Goal: Task Accomplishment & Management: Manage account settings

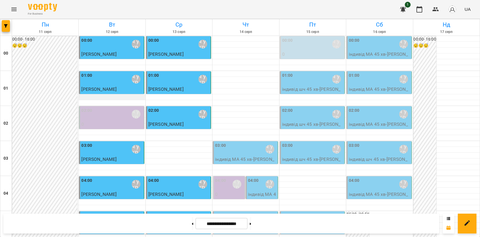
scroll to position [615, 0]
click at [15, 9] on icon "Menu" at bounding box center [13, 9] width 7 height 7
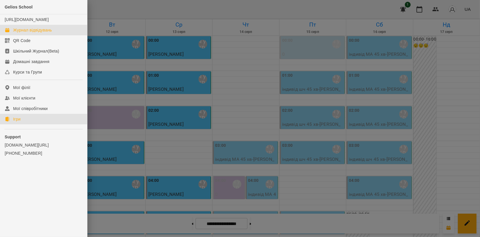
click at [28, 124] on link "Ігри" at bounding box center [43, 119] width 87 height 10
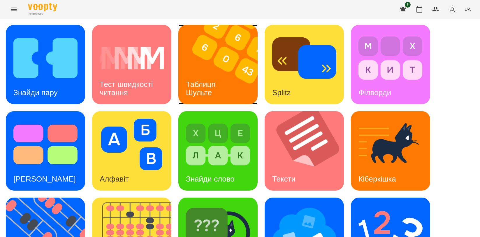
click at [203, 78] on div "Таблиця Шульте" at bounding box center [201, 88] width 47 height 31
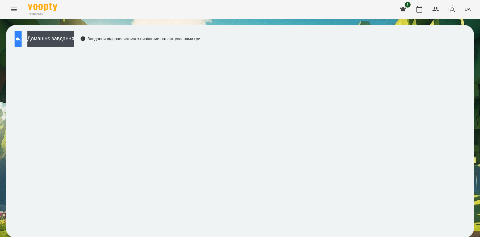
click at [22, 42] on icon at bounding box center [18, 38] width 7 height 7
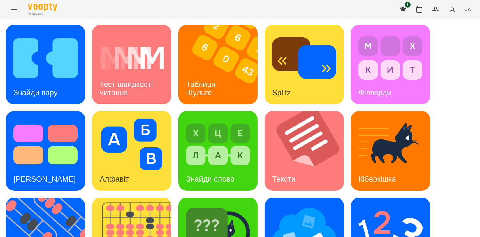
scroll to position [129, 0]
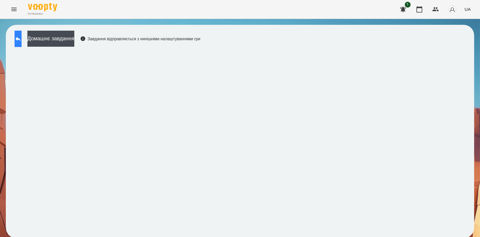
click at [22, 42] on button at bounding box center [18, 39] width 7 height 16
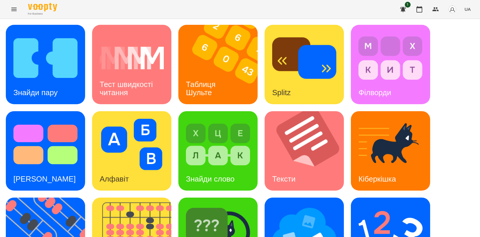
scroll to position [129, 0]
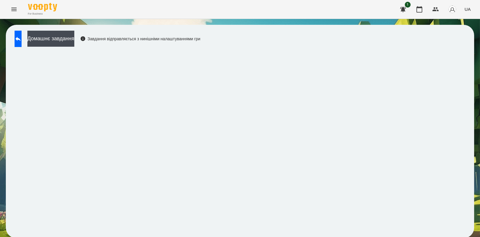
scroll to position [1, 0]
click at [22, 37] on icon at bounding box center [18, 38] width 7 height 7
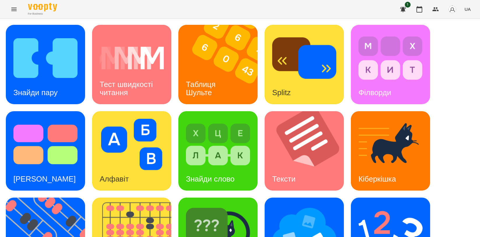
scroll to position [132, 0]
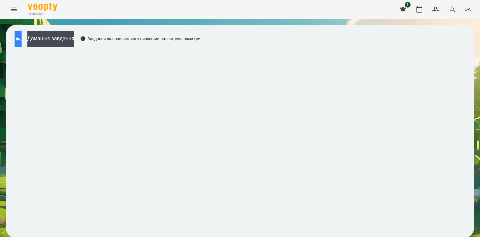
click at [22, 39] on button at bounding box center [18, 39] width 7 height 16
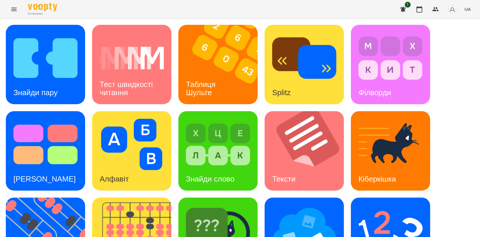
scroll to position [129, 0]
click at [286, 205] on img at bounding box center [304, 230] width 64 height 51
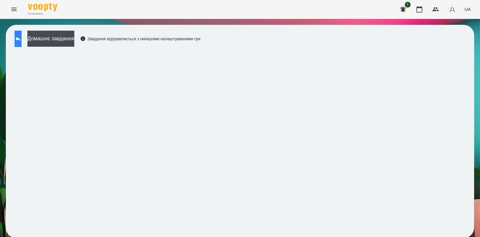
click at [20, 35] on button at bounding box center [18, 39] width 7 height 16
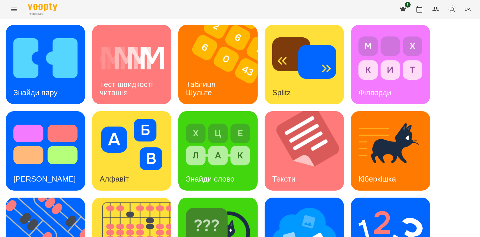
scroll to position [132, 0]
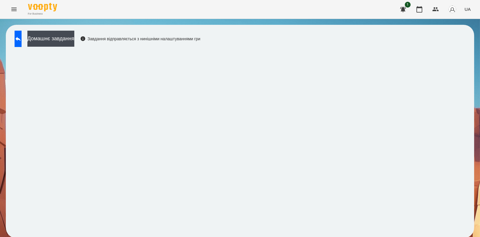
scroll to position [1, 0]
click at [22, 35] on icon at bounding box center [18, 38] width 7 height 7
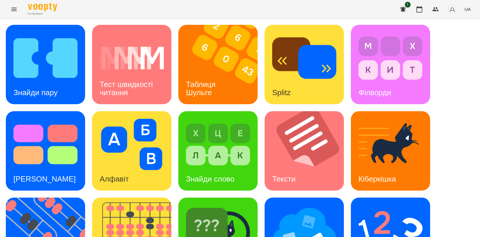
scroll to position [131, 0]
click at [393, 205] on img at bounding box center [390, 230] width 64 height 51
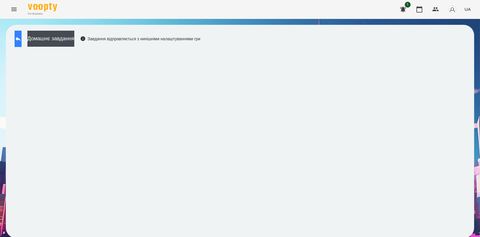
click at [22, 34] on button at bounding box center [18, 39] width 7 height 16
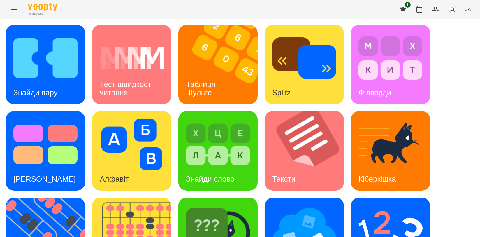
scroll to position [97, 0]
click at [241, 205] on img at bounding box center [218, 230] width 64 height 51
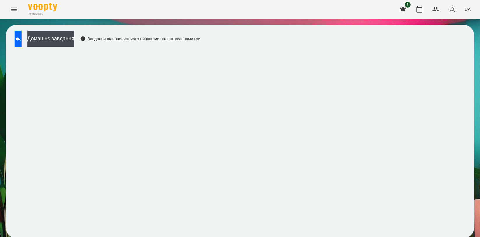
scroll to position [1, 0]
click at [22, 34] on button at bounding box center [18, 39] width 7 height 16
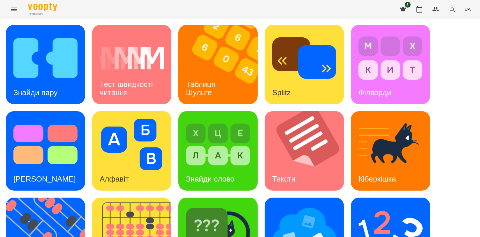
scroll to position [131, 0]
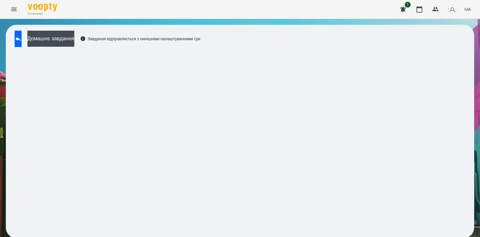
scroll to position [1, 0]
click at [22, 40] on button at bounding box center [18, 39] width 7 height 16
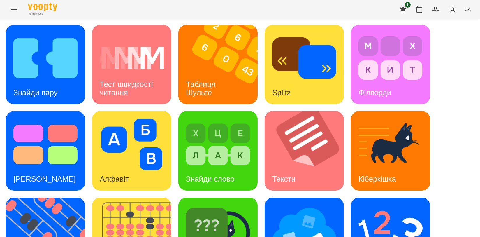
scroll to position [132, 0]
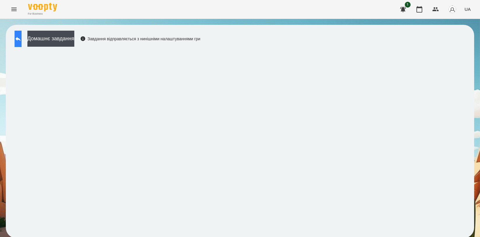
click at [19, 34] on button at bounding box center [18, 39] width 7 height 16
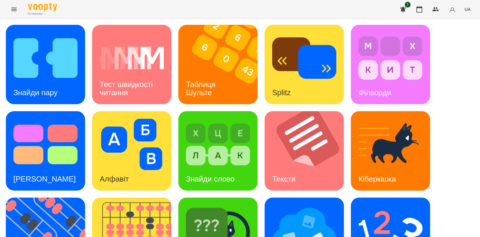
scroll to position [132, 0]
click at [54, 197] on img at bounding box center [49, 236] width 87 height 79
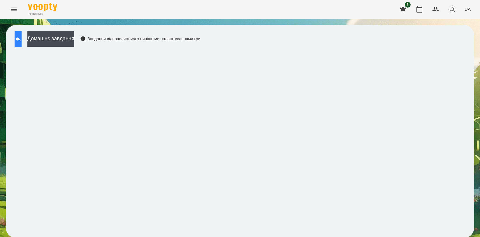
click at [22, 40] on icon at bounding box center [18, 38] width 7 height 7
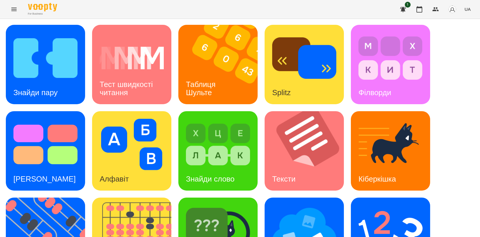
scroll to position [129, 0]
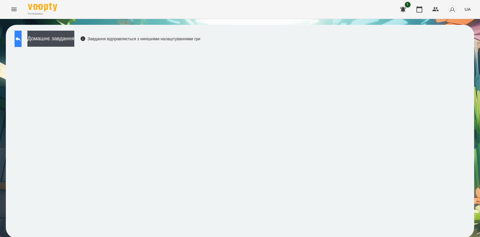
click at [22, 40] on icon at bounding box center [18, 38] width 7 height 7
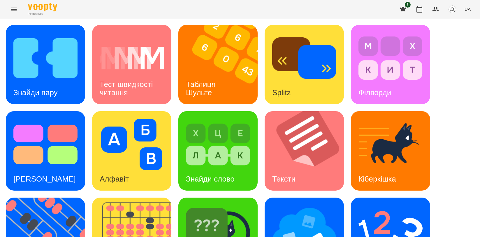
scroll to position [129, 0]
click at [372, 205] on img at bounding box center [390, 230] width 64 height 51
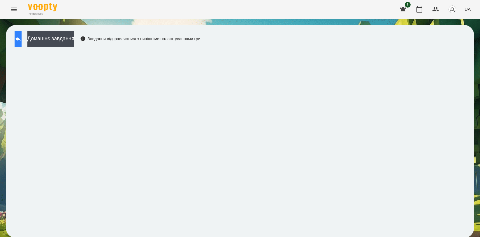
click at [19, 33] on button at bounding box center [18, 39] width 7 height 16
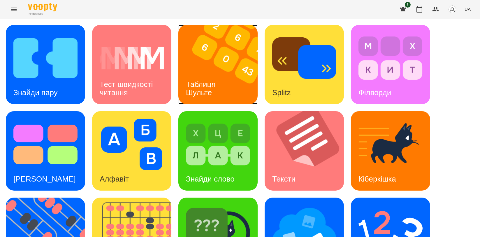
click at [216, 73] on div "Таблиця Шульте" at bounding box center [201, 88] width 47 height 31
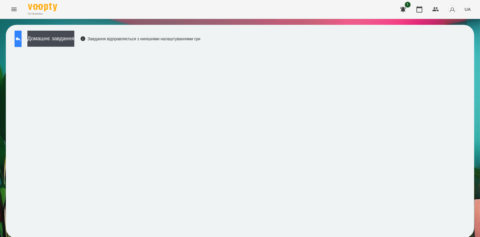
click at [19, 36] on button at bounding box center [18, 39] width 7 height 16
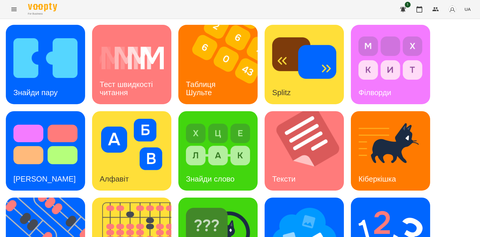
scroll to position [129, 0]
click at [17, 197] on img at bounding box center [49, 236] width 87 height 79
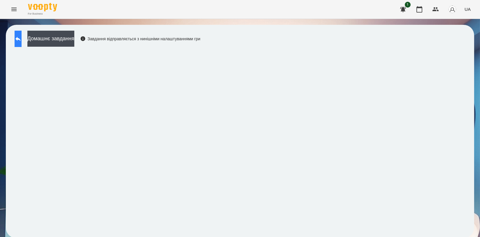
click at [21, 38] on icon at bounding box center [17, 39] width 5 height 4
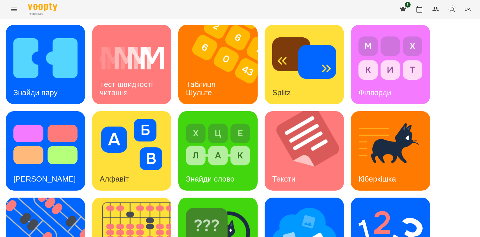
scroll to position [132, 0]
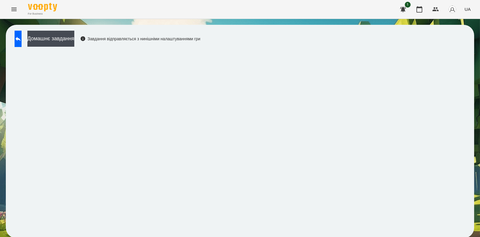
scroll to position [1, 0]
click at [22, 40] on button at bounding box center [18, 39] width 7 height 16
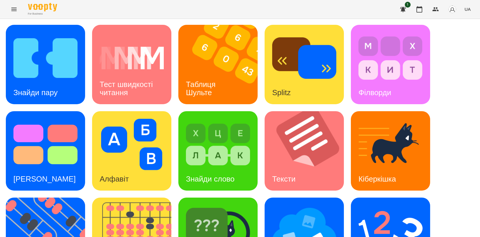
scroll to position [131, 0]
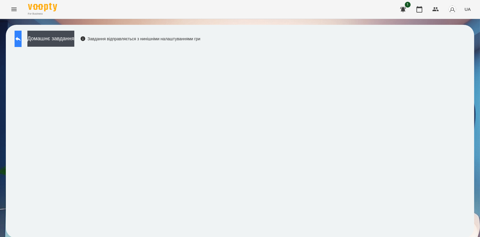
click at [22, 37] on icon at bounding box center [18, 38] width 7 height 7
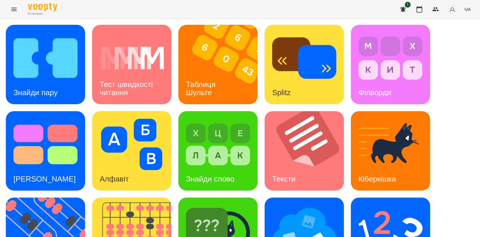
scroll to position [132, 0]
click at [139, 197] on img at bounding box center [135, 236] width 87 height 79
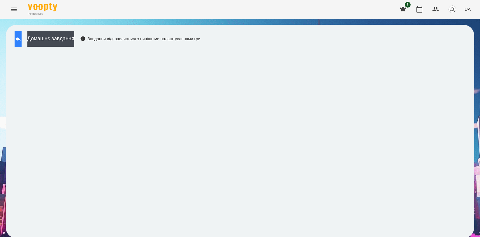
click at [17, 38] on button at bounding box center [18, 39] width 7 height 16
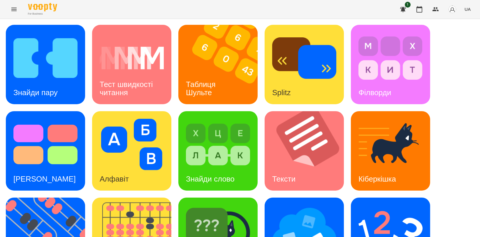
scroll to position [65, 0]
click at [41, 197] on img at bounding box center [49, 236] width 87 height 79
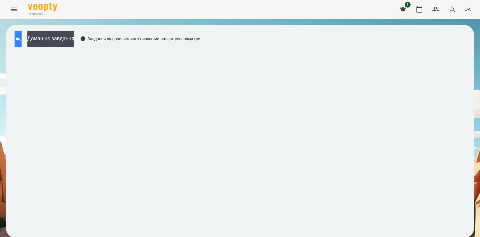
click at [19, 39] on button at bounding box center [18, 39] width 7 height 16
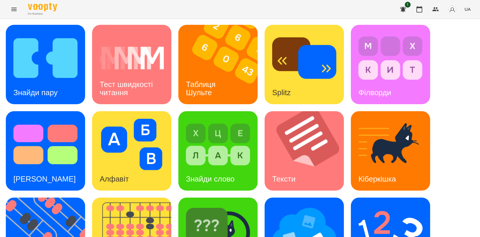
scroll to position [32, 0]
click at [317, 205] on img at bounding box center [304, 230] width 64 height 51
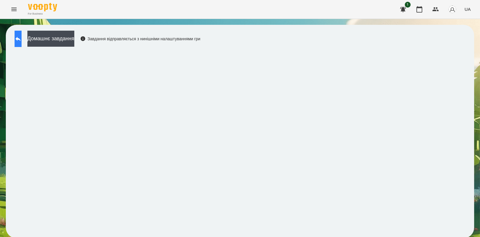
click at [22, 44] on button at bounding box center [18, 39] width 7 height 16
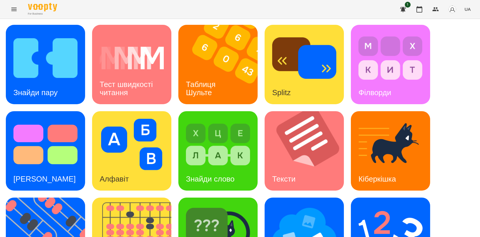
scroll to position [129, 0]
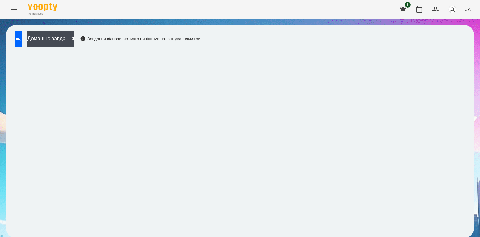
scroll to position [1, 0]
click at [20, 32] on button at bounding box center [18, 39] width 7 height 16
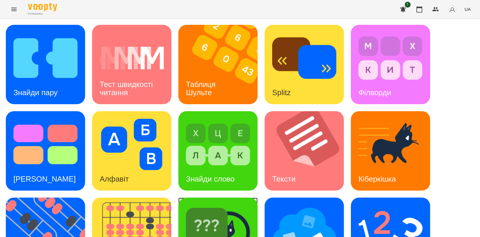
click at [218, 209] on img at bounding box center [218, 230] width 64 height 51
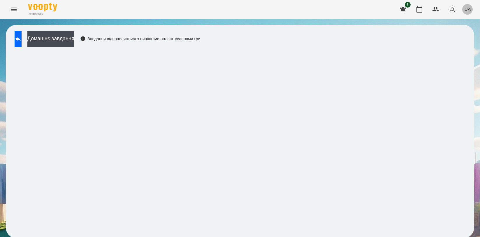
click at [473, 9] on button "UA" at bounding box center [467, 9] width 11 height 11
click at [464, 24] on div "English" at bounding box center [457, 22] width 30 height 10
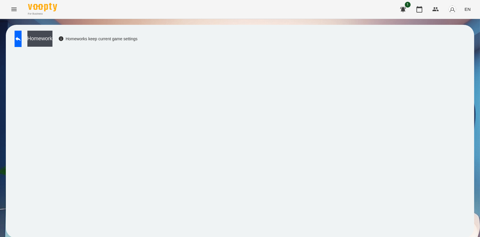
scroll to position [1, 0]
click at [22, 36] on icon at bounding box center [18, 38] width 7 height 7
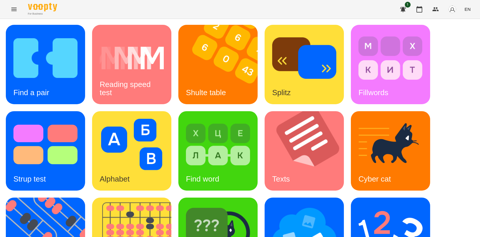
click at [472, 11] on button "EN" at bounding box center [467, 9] width 11 height 11
click at [464, 33] on div "Українська" at bounding box center [457, 33] width 30 height 10
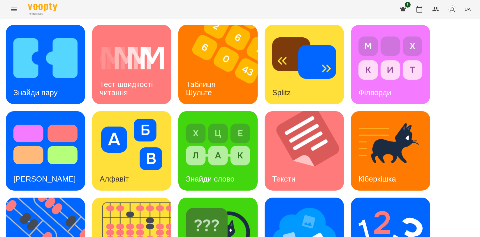
click at [448, 103] on div "Знайди пару Тест швидкості читання Таблиця [PERSON_NAME] Splitz Філворди Тест С…" at bounding box center [240, 194] width 468 height 338
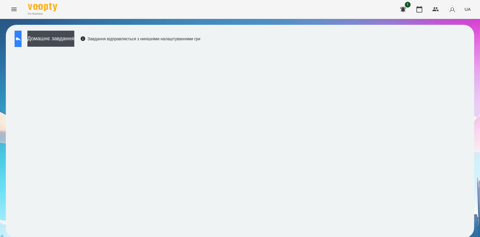
click at [21, 39] on icon at bounding box center [17, 39] width 5 height 4
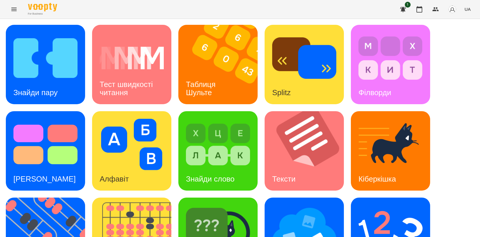
scroll to position [129, 0]
click at [139, 197] on img at bounding box center [135, 236] width 87 height 79
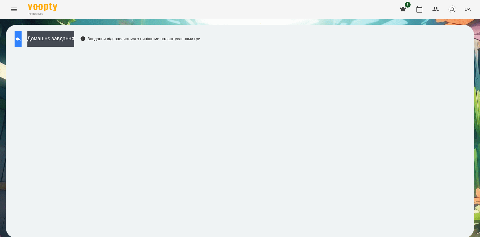
click at [19, 41] on button at bounding box center [18, 39] width 7 height 16
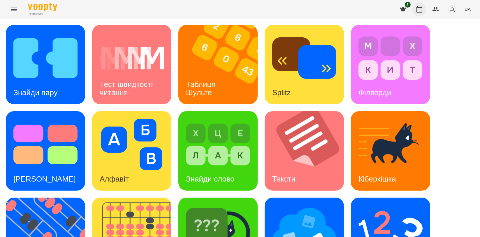
click at [419, 13] on button "button" at bounding box center [419, 9] width 14 height 14
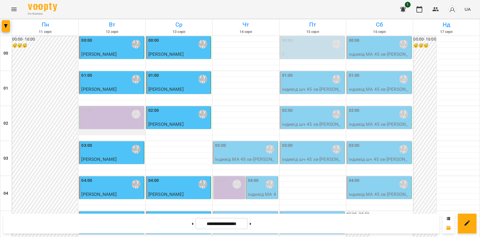
scroll to position [518, 0]
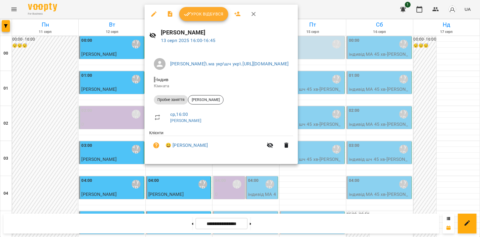
click at [208, 18] on button "Урок відбувся" at bounding box center [203, 14] width 49 height 14
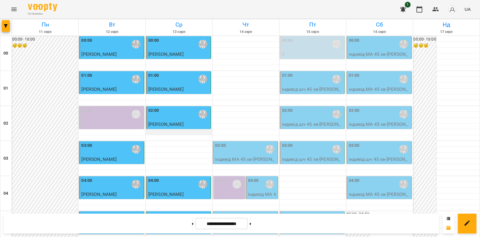
scroll to position [550, 0]
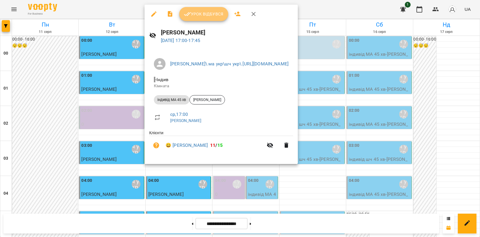
click at [196, 13] on span "Урок відбувся" at bounding box center [204, 13] width 40 height 7
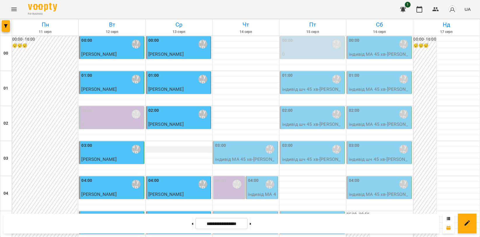
scroll to position [550, 0]
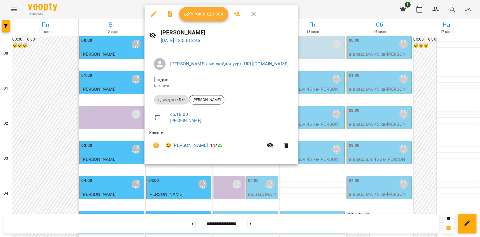
click at [27, 95] on div at bounding box center [240, 118] width 480 height 237
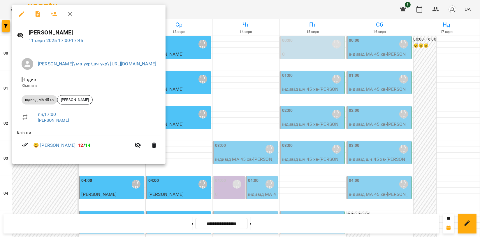
click at [20, 12] on icon "button" at bounding box center [21, 13] width 7 height 7
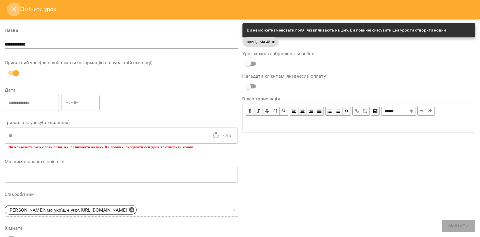
click at [16, 8] on icon "Close" at bounding box center [13, 9] width 7 height 7
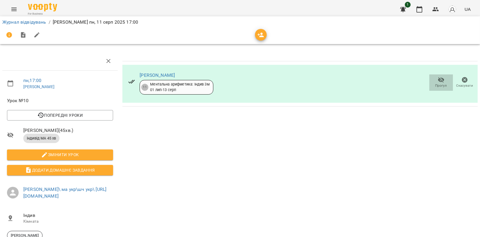
click at [435, 85] on span "Прогул" at bounding box center [441, 85] width 12 height 5
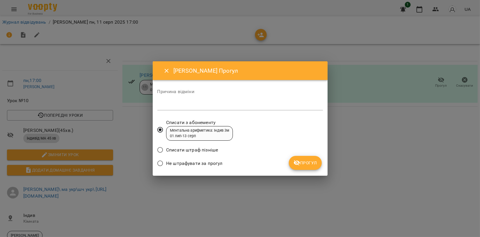
click at [314, 165] on span "Прогул" at bounding box center [305, 162] width 24 height 7
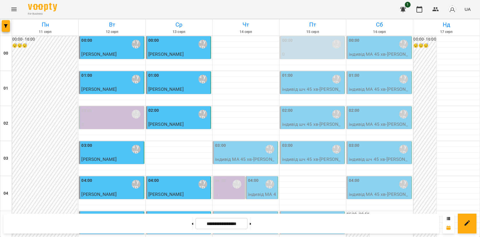
scroll to position [550, 0]
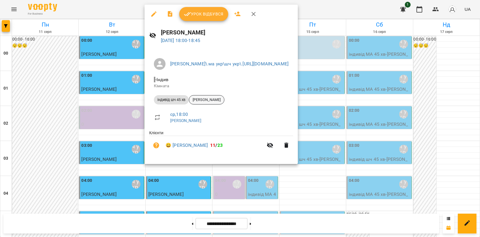
click at [210, 99] on span "[PERSON_NAME]" at bounding box center [206, 99] width 35 height 5
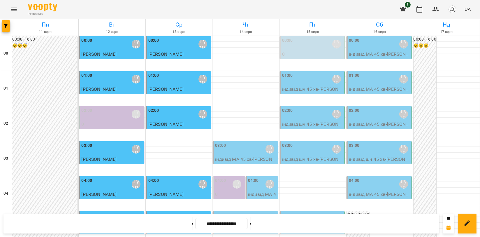
scroll to position [550, 0]
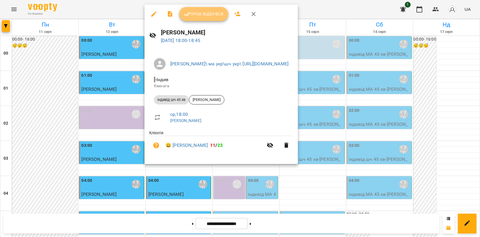
click at [213, 18] on button "Урок відбувся" at bounding box center [203, 14] width 49 height 14
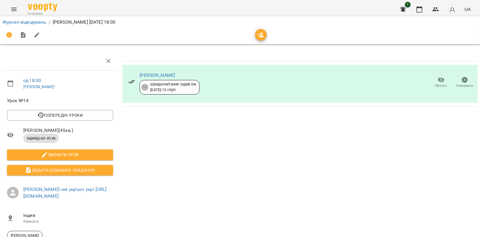
click at [462, 81] on icon "button" at bounding box center [465, 80] width 6 height 6
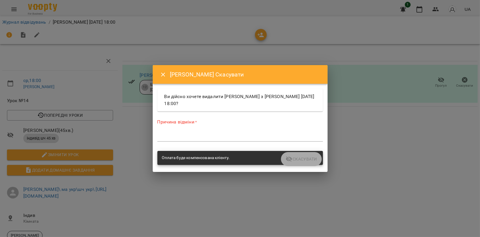
click at [181, 129] on div "Причина відміни * *" at bounding box center [239, 130] width 165 height 25
click at [175, 136] on textarea at bounding box center [239, 137] width 165 height 6
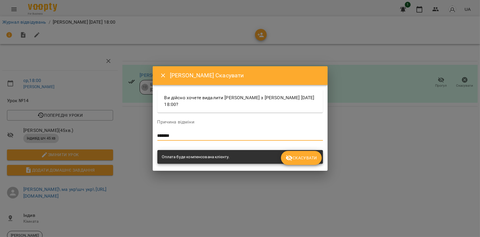
type textarea "*******"
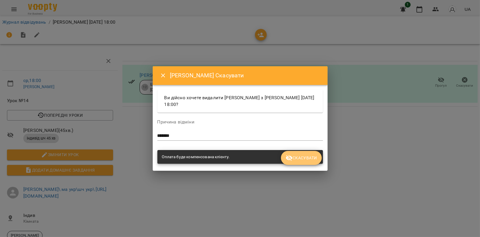
click at [306, 155] on span "Скасувати" at bounding box center [301, 157] width 31 height 7
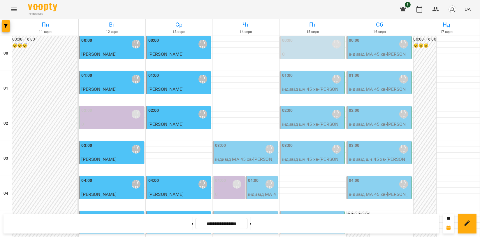
scroll to position [550, 0]
